Goal: Information Seeking & Learning: Compare options

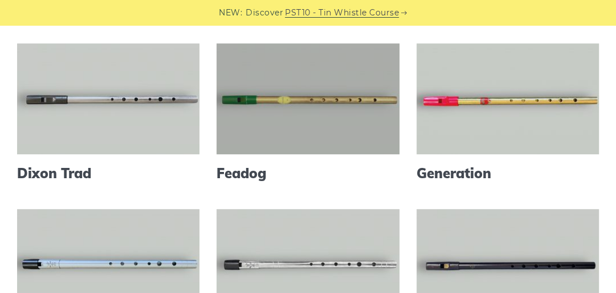
scroll to position [493, 0]
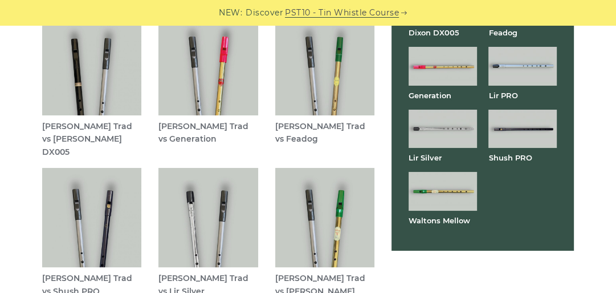
scroll to position [3137, 0]
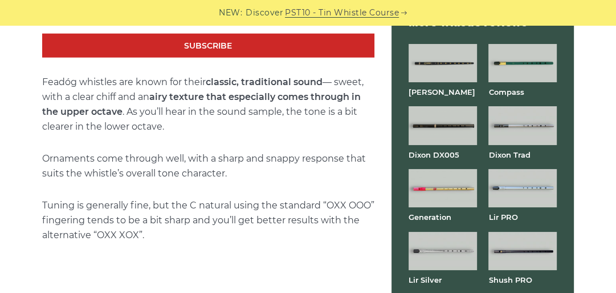
scroll to position [2144, 0]
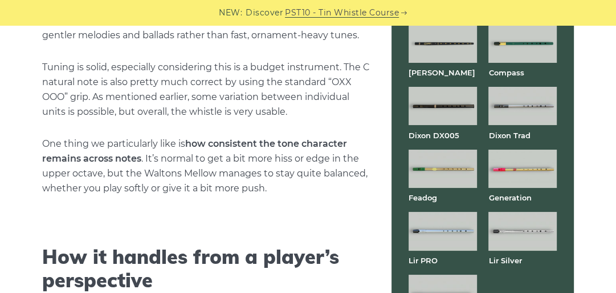
scroll to position [2327, 0]
